Goal: Find specific page/section: Find specific page/section

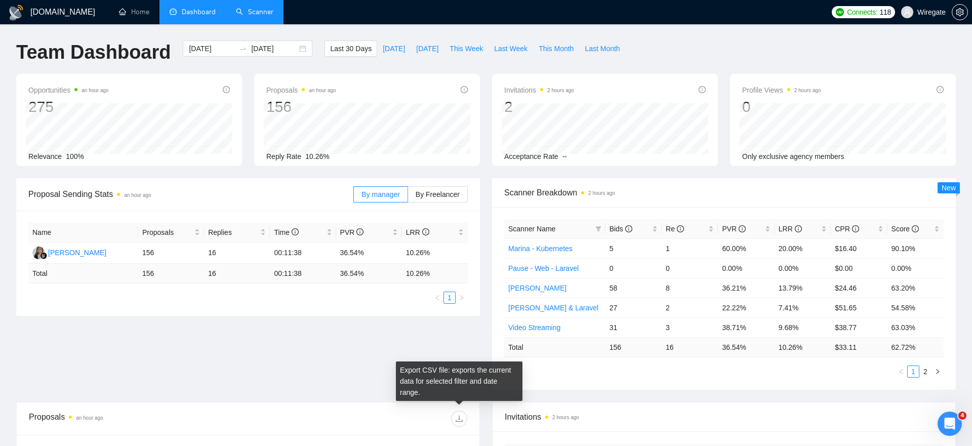
click at [255, 13] on link "Scanner" at bounding box center [254, 12] width 37 height 9
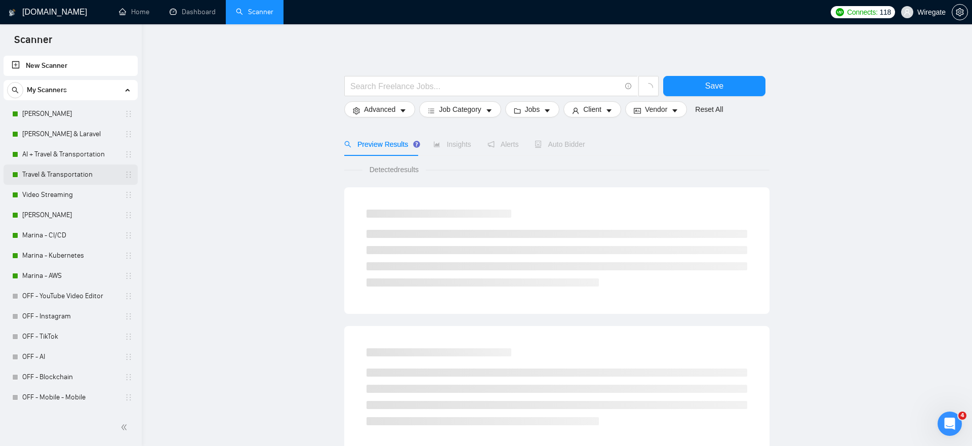
click at [68, 172] on link "Travel & Transportation" at bounding box center [70, 175] width 96 height 20
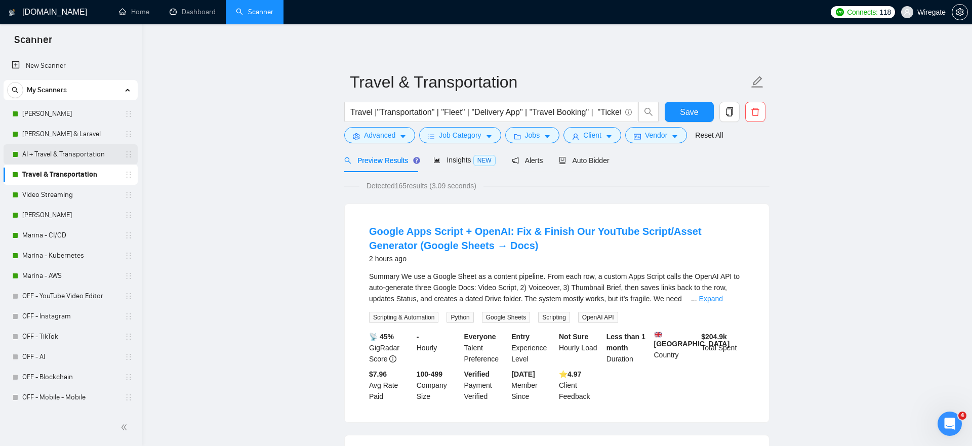
click at [61, 155] on link "AI + Travel & Transportation" at bounding box center [70, 154] width 96 height 20
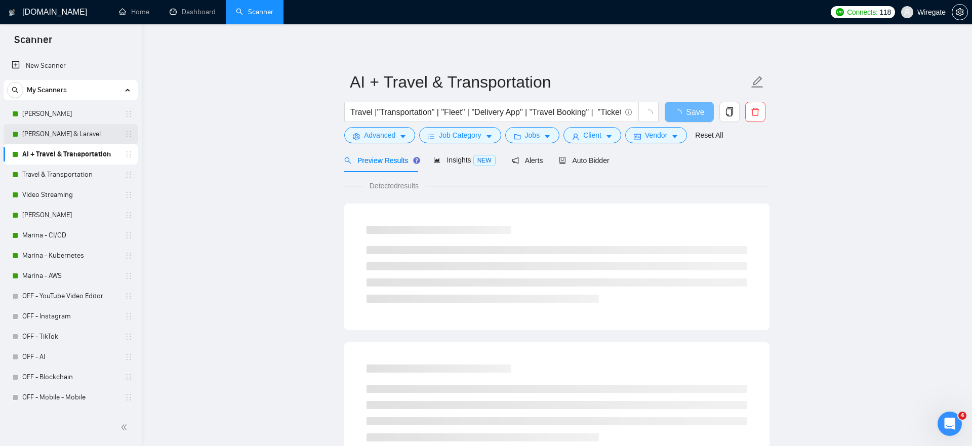
click at [61, 135] on link "[PERSON_NAME] & Laravel" at bounding box center [70, 134] width 96 height 20
